Goal: Task Accomplishment & Management: Manage account settings

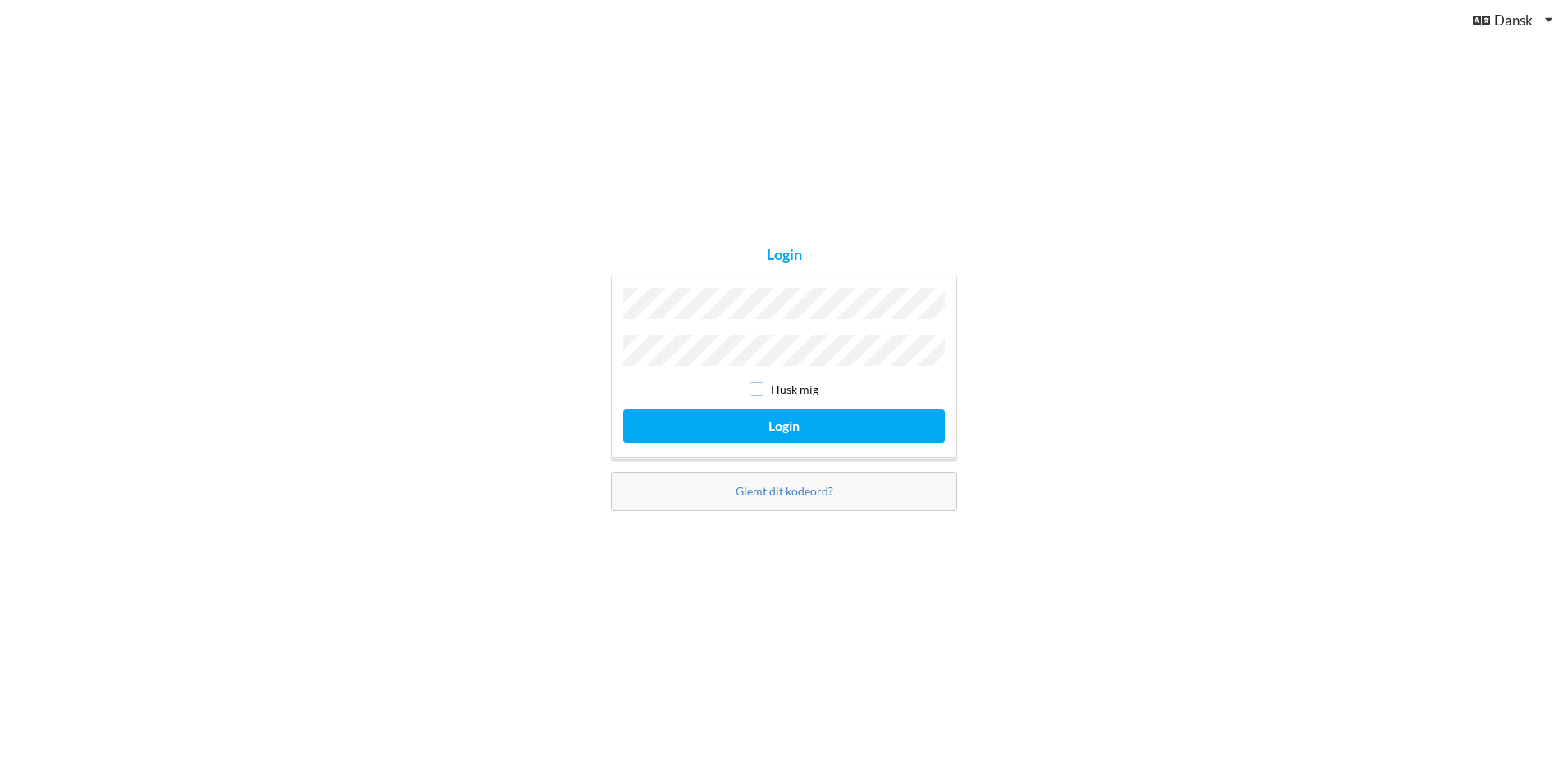
click at [754, 390] on input "checkbox" at bounding box center [756, 389] width 14 height 14
checkbox input "true"
click at [757, 418] on button "Login" at bounding box center [784, 426] width 321 height 33
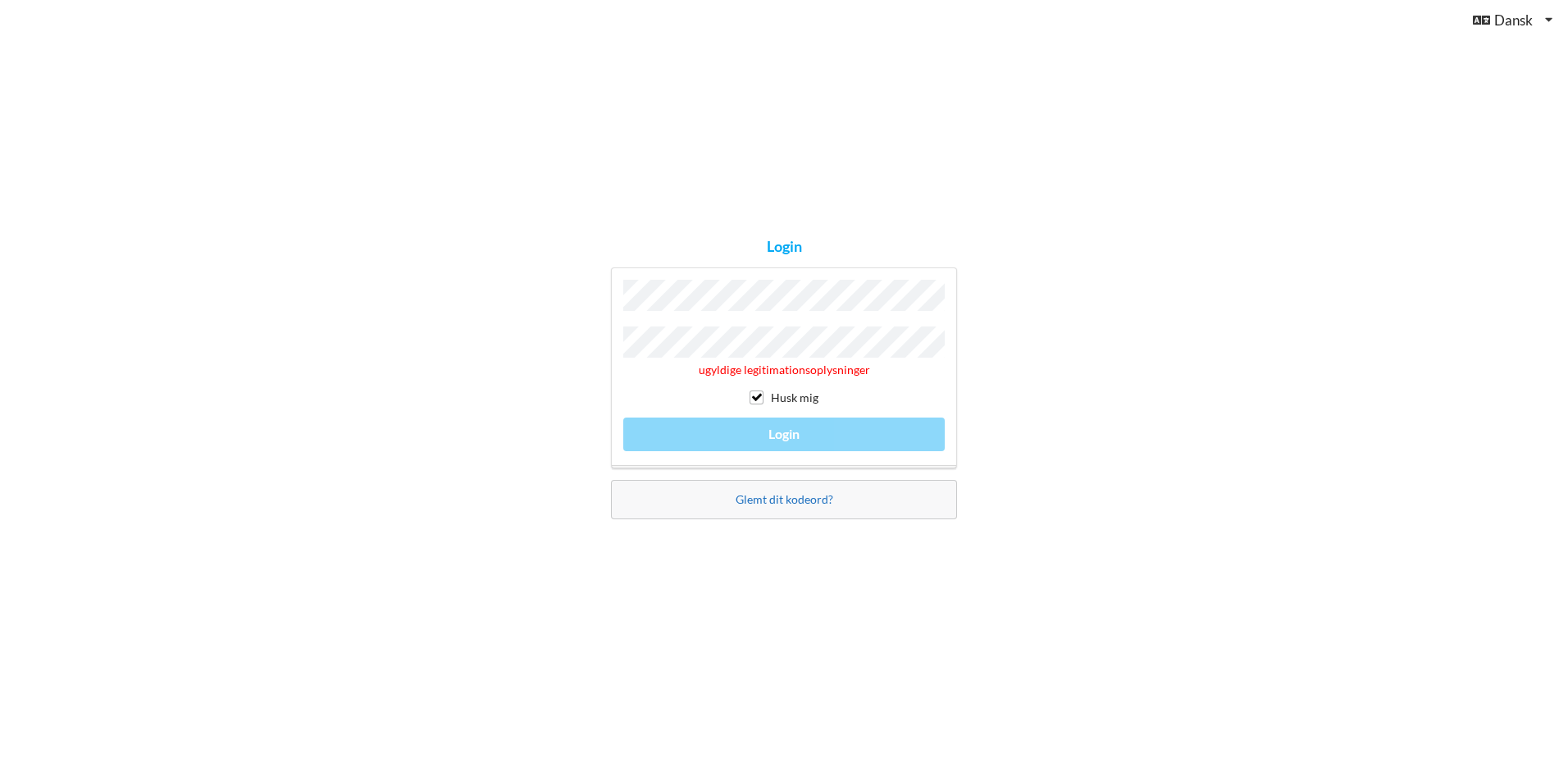
click at [800, 500] on link "Glemt dit kodeord?" at bounding box center [784, 499] width 98 height 14
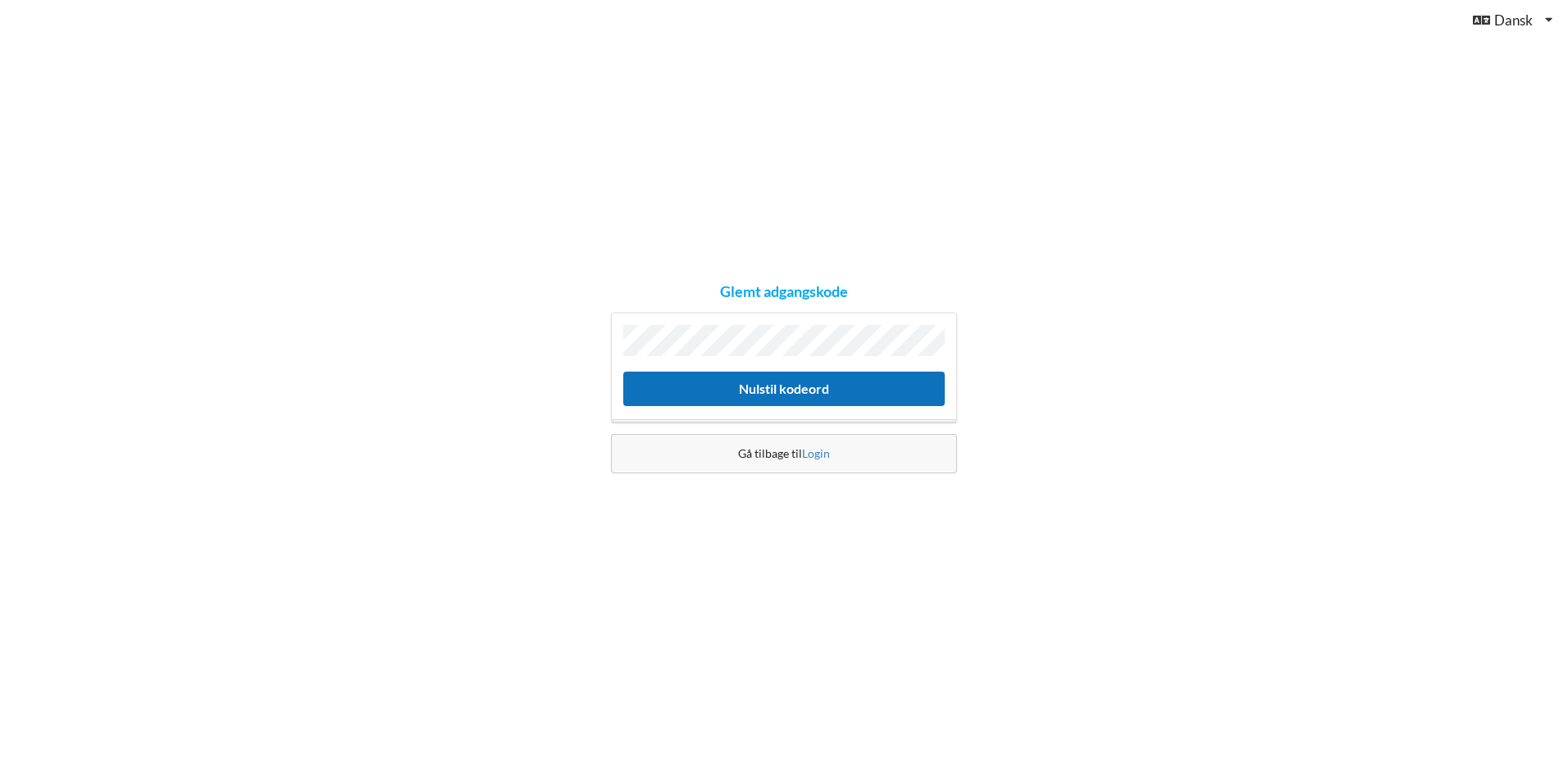
click at [781, 394] on button "Nulstil kodeord" at bounding box center [784, 388] width 321 height 33
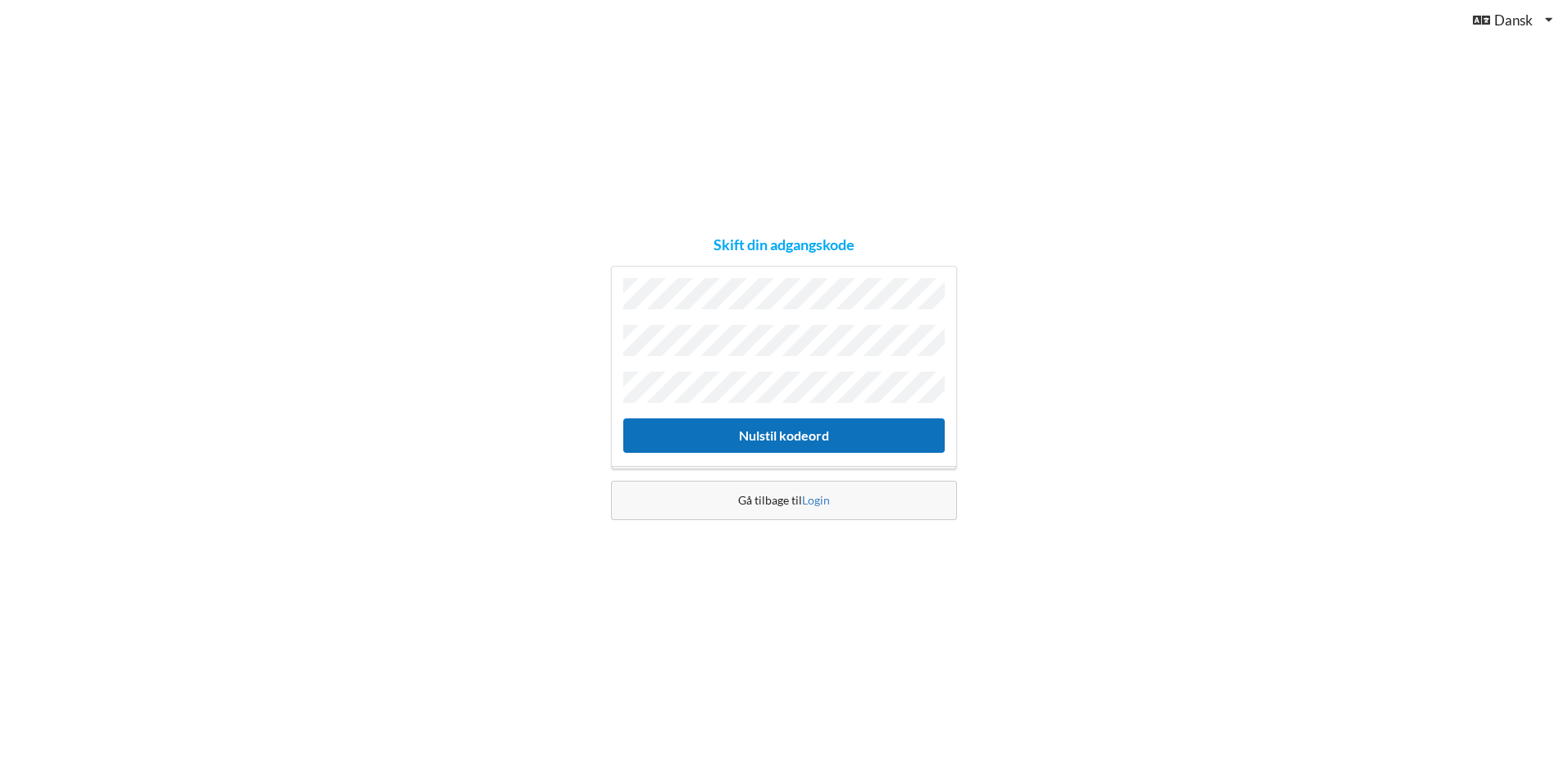
click at [802, 437] on button "Nulstil kodeord" at bounding box center [784, 435] width 321 height 33
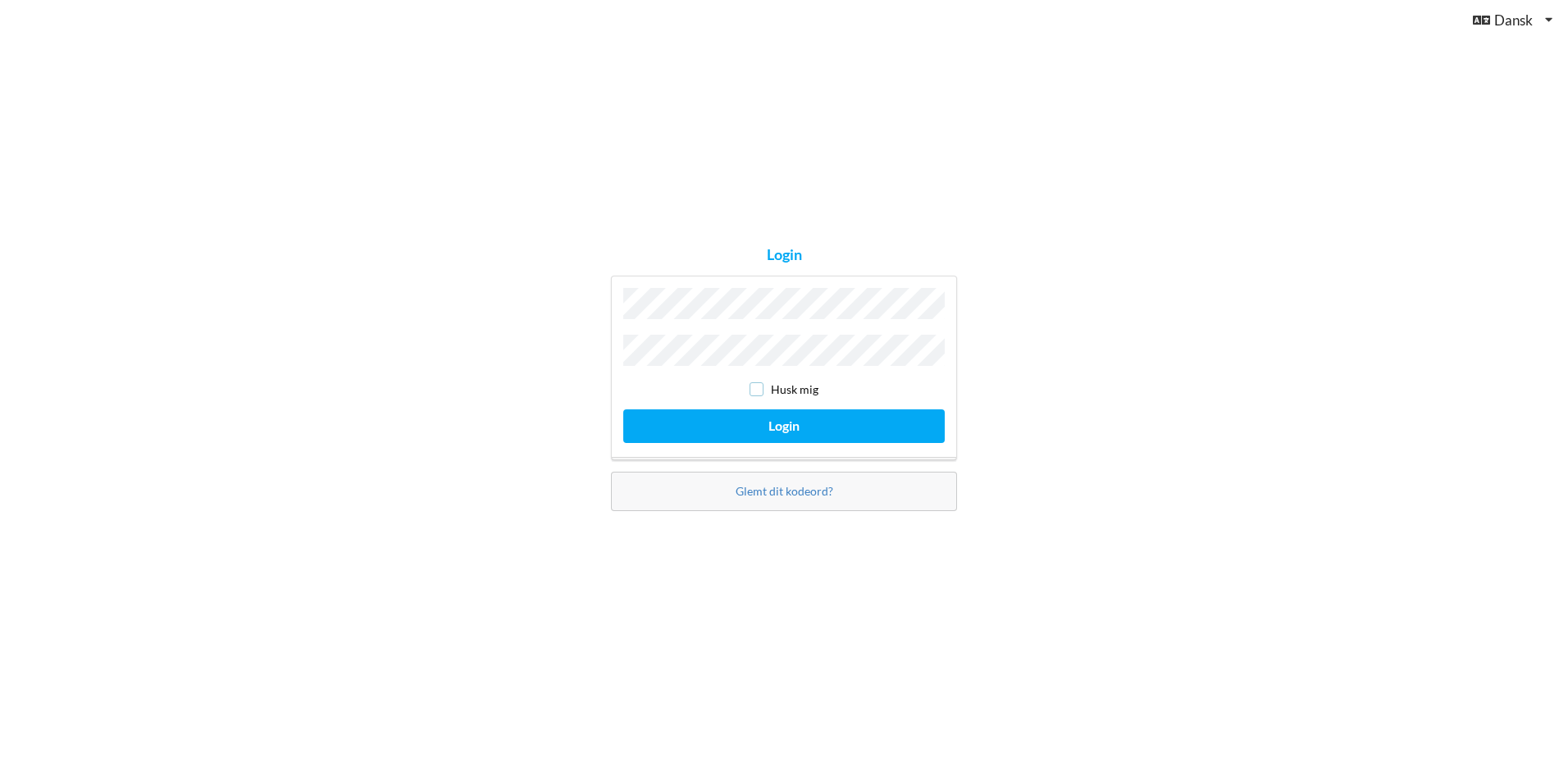
click at [758, 386] on input "checkbox" at bounding box center [756, 389] width 14 height 14
checkbox input "true"
click at [759, 417] on button "Login" at bounding box center [784, 426] width 321 height 33
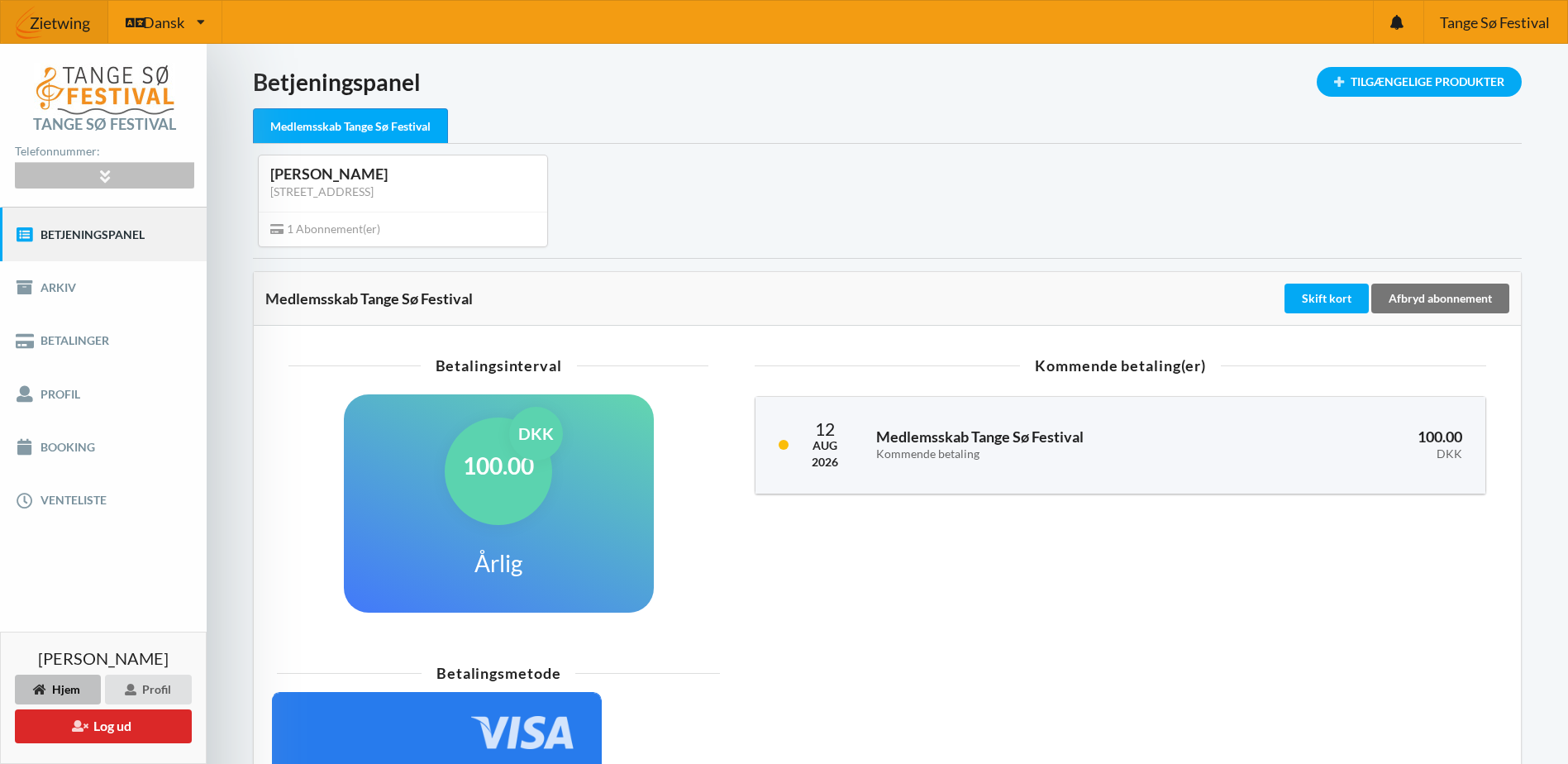
click at [100, 175] on icon at bounding box center [104, 175] width 19 height 14
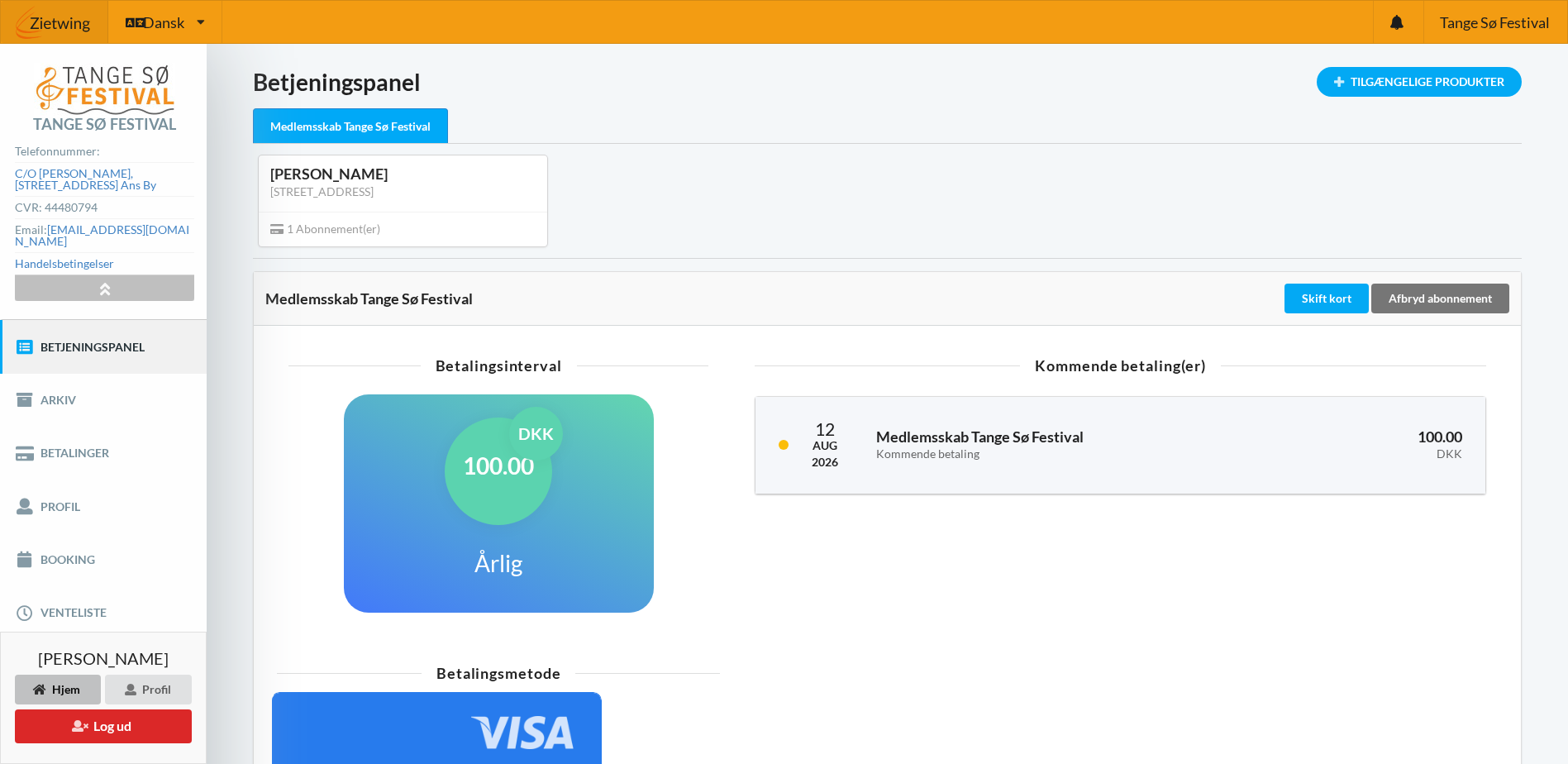
click at [108, 281] on icon at bounding box center [104, 287] width 19 height 14
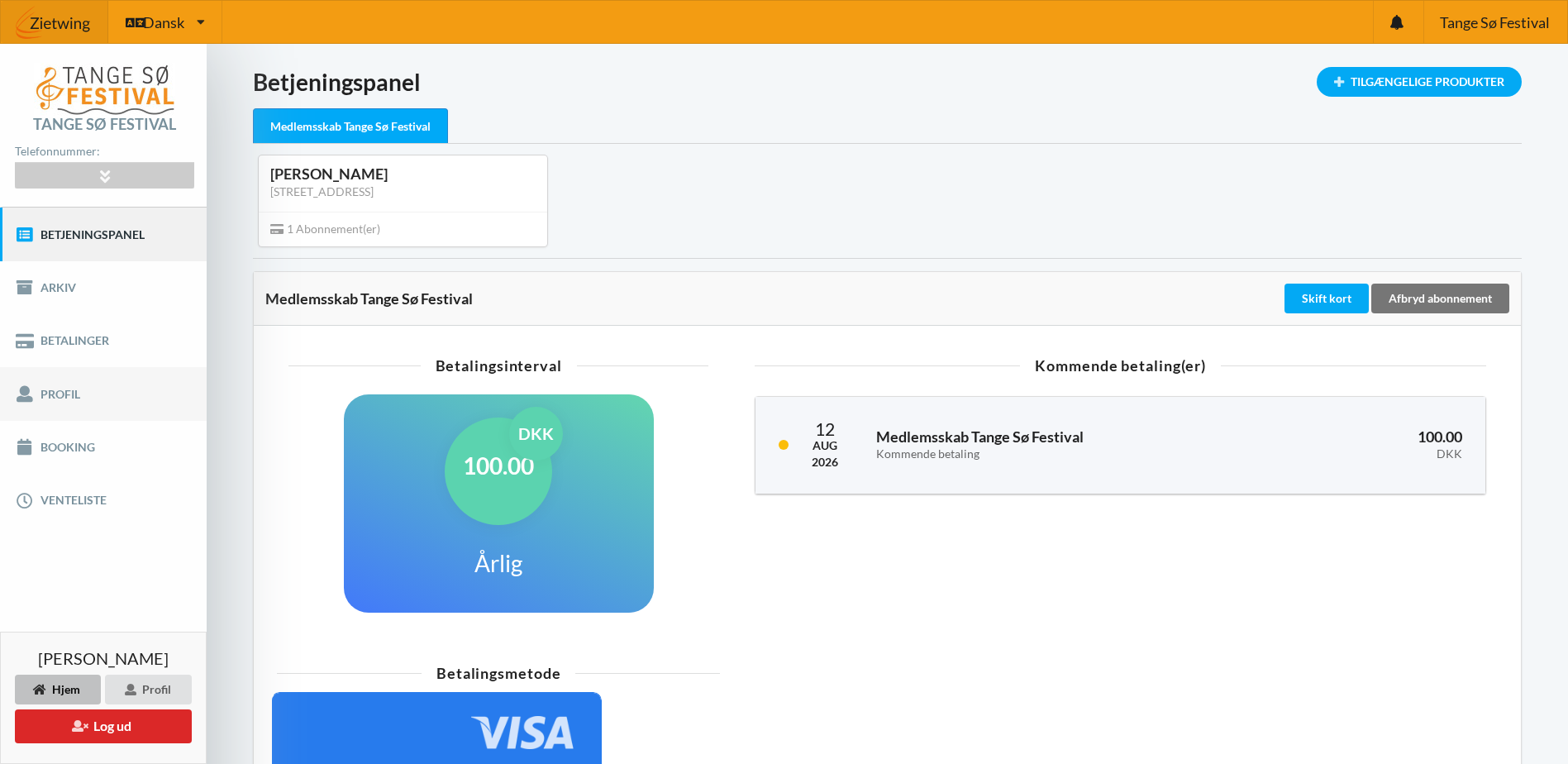
click at [131, 402] on link "Profil" at bounding box center [103, 394] width 207 height 53
